Goal: Task Accomplishment & Management: Use online tool/utility

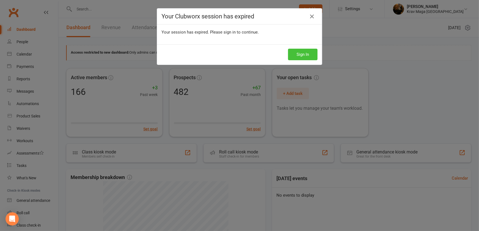
click at [304, 53] on button "Sign In" at bounding box center [302, 55] width 29 height 12
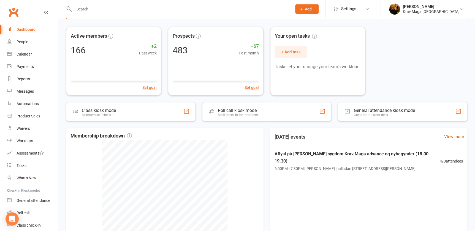
scroll to position [17, 0]
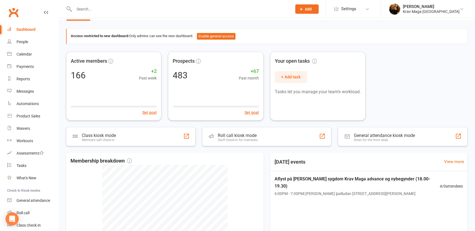
click at [24, 30] on div "Dashboard" at bounding box center [26, 29] width 19 height 4
click at [25, 54] on div "Calendar" at bounding box center [24, 54] width 15 height 4
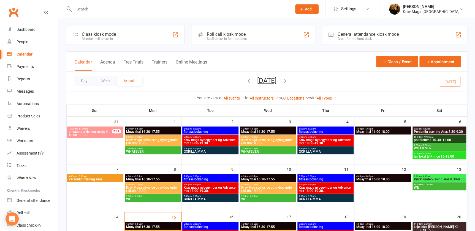
scroll to position [50, 0]
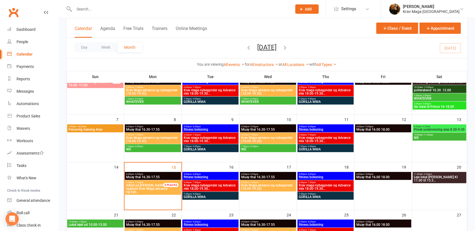
click at [144, 176] on span "Muay thai 16.30-17.55" at bounding box center [153, 177] width 54 height 3
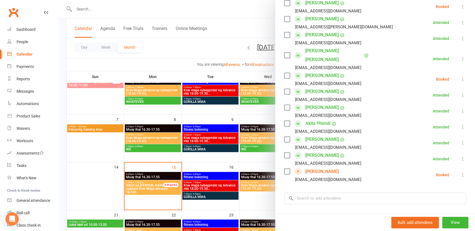
scroll to position [250, 0]
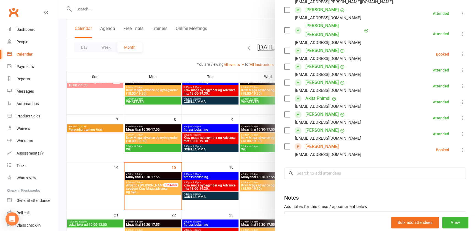
click at [460, 147] on icon at bounding box center [463, 150] width 6 height 6
click at [423, 177] on link "Check in" at bounding box center [439, 182] width 55 height 11
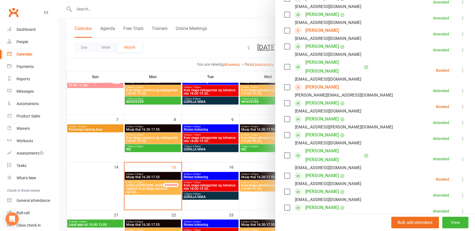
click at [460, 104] on icon at bounding box center [463, 107] width 6 height 6
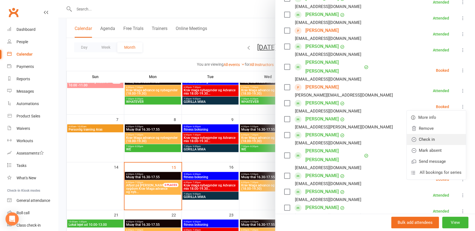
click at [421, 134] on link "Check in" at bounding box center [436, 139] width 59 height 11
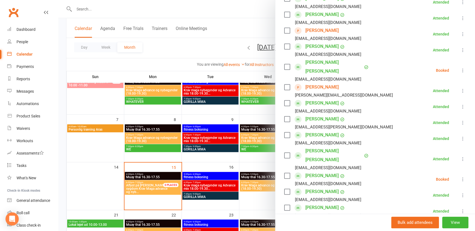
click at [460, 68] on icon at bounding box center [463, 71] width 6 height 6
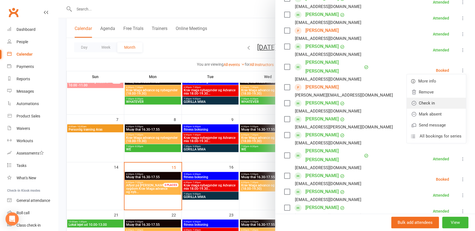
click at [417, 99] on link "Check in" at bounding box center [436, 103] width 59 height 11
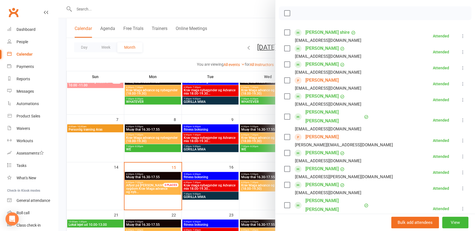
scroll to position [149, 0]
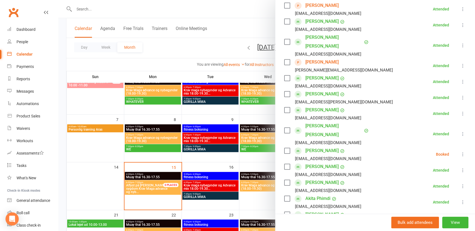
click at [460, 152] on icon at bounding box center [463, 155] width 6 height 6
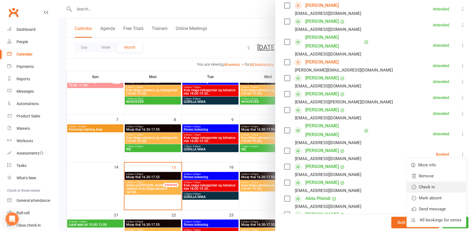
click at [424, 182] on link "Check in" at bounding box center [436, 187] width 59 height 11
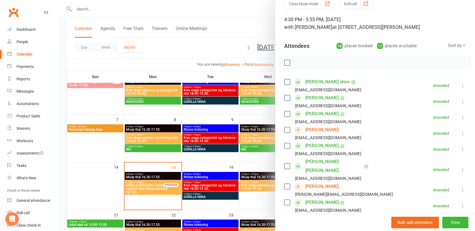
scroll to position [0, 0]
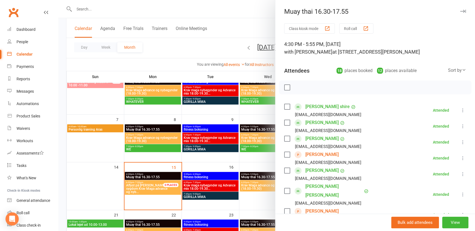
click at [58, 30] on div at bounding box center [266, 115] width 417 height 231
